Goal: Information Seeking & Learning: Learn about a topic

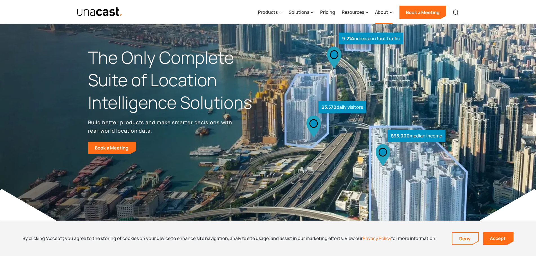
click at [388, 15] on div "About" at bounding box center [381, 12] width 13 height 7
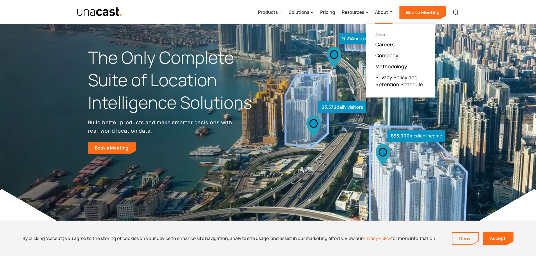
click at [388, 16] on div "About" at bounding box center [383, 12] width 17 height 23
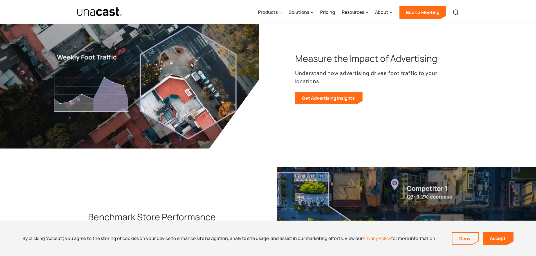
scroll to position [282, 0]
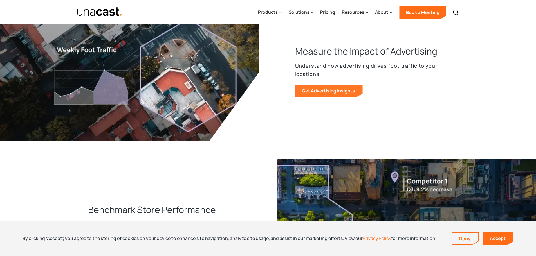
click at [332, 91] on link "Get Advertising Insights" at bounding box center [329, 91] width 68 height 12
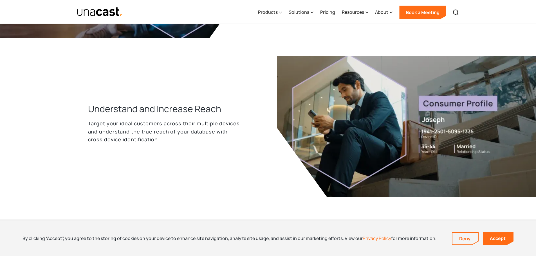
scroll to position [704, 0]
